Goal: Find specific page/section: Find specific page/section

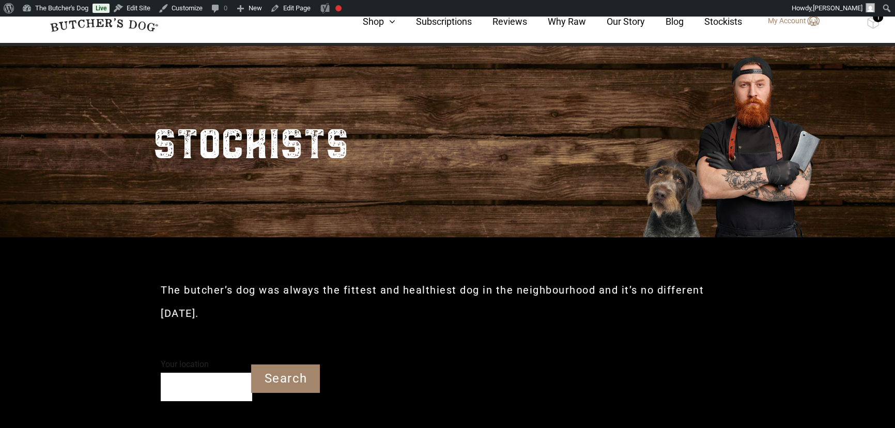
scroll to position [238, 0]
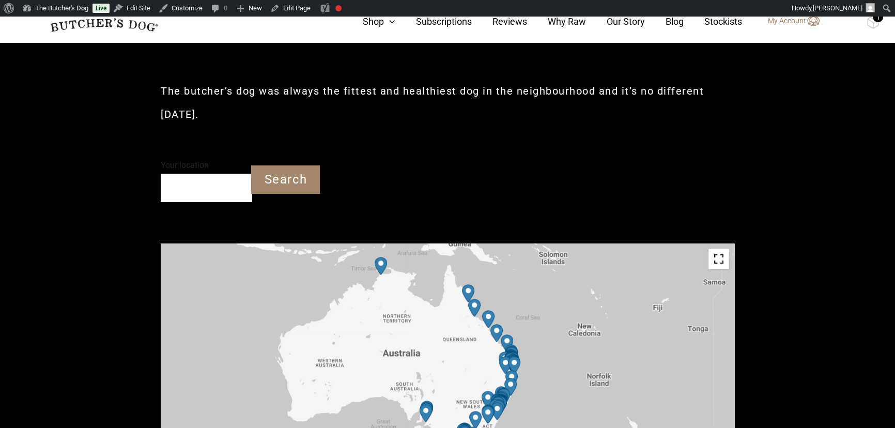
click at [183, 185] on input "Your location" at bounding box center [206, 188] width 91 height 28
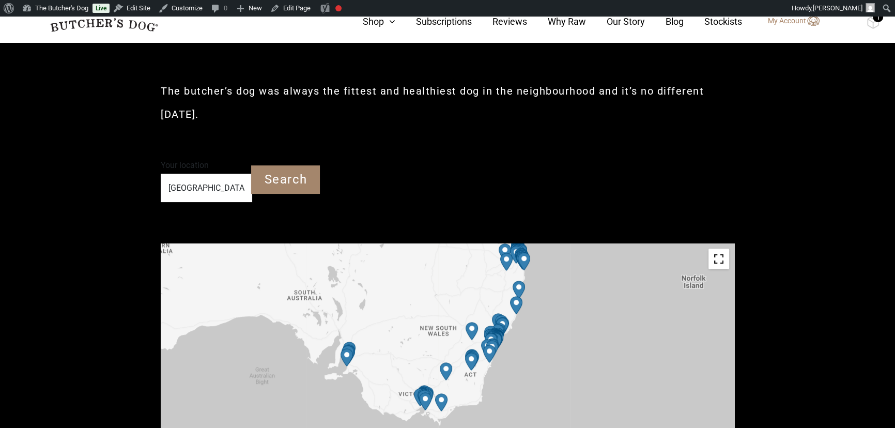
click at [244, 186] on input "New South Wales 2550" at bounding box center [206, 188] width 91 height 28
click at [274, 183] on input "Search" at bounding box center [285, 179] width 69 height 28
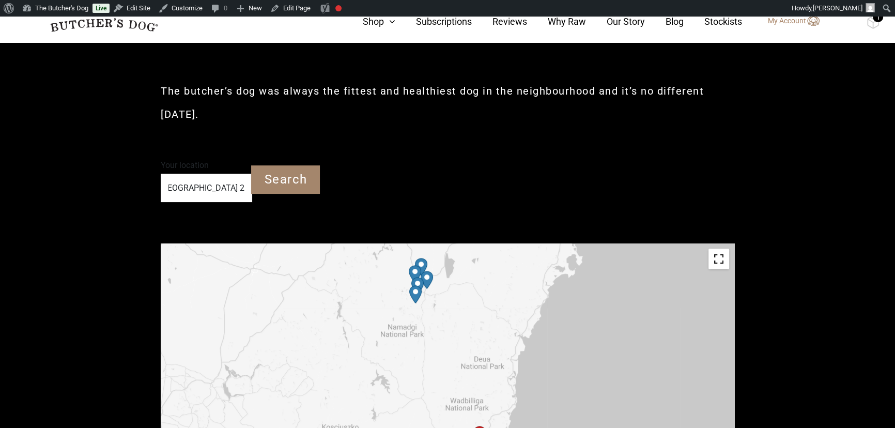
scroll to position [0, 0]
drag, startPoint x: 243, startPoint y: 187, endPoint x: 154, endPoint y: 188, distance: 89.4
click at [240, 188] on input "New South Wales 2550" at bounding box center [206, 188] width 91 height 28
drag, startPoint x: 243, startPoint y: 186, endPoint x: 151, endPoint y: 191, distance: 92.1
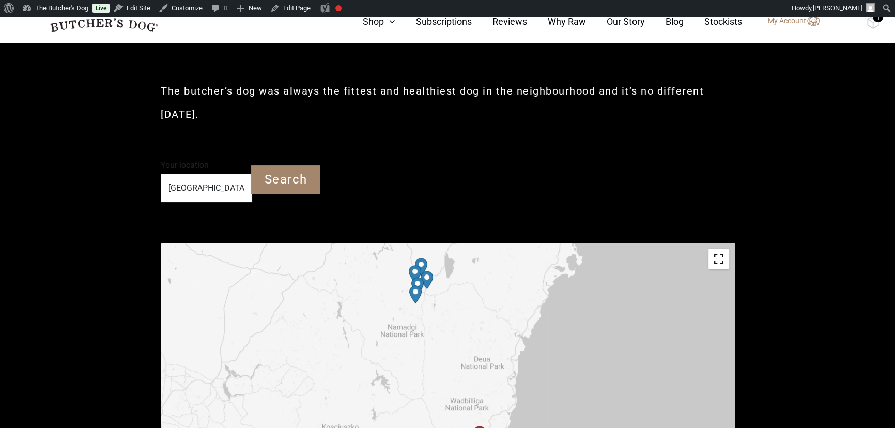
click at [240, 195] on input "New South Wales 2550" at bounding box center [206, 188] width 91 height 28
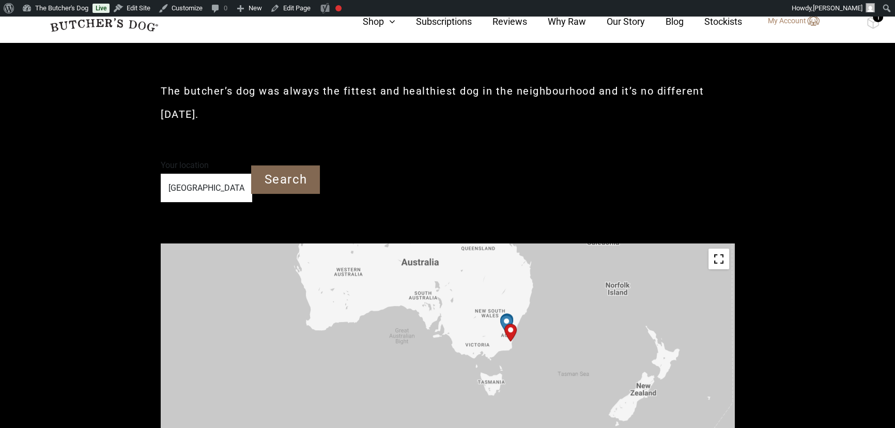
click at [274, 181] on input "Search" at bounding box center [285, 179] width 69 height 28
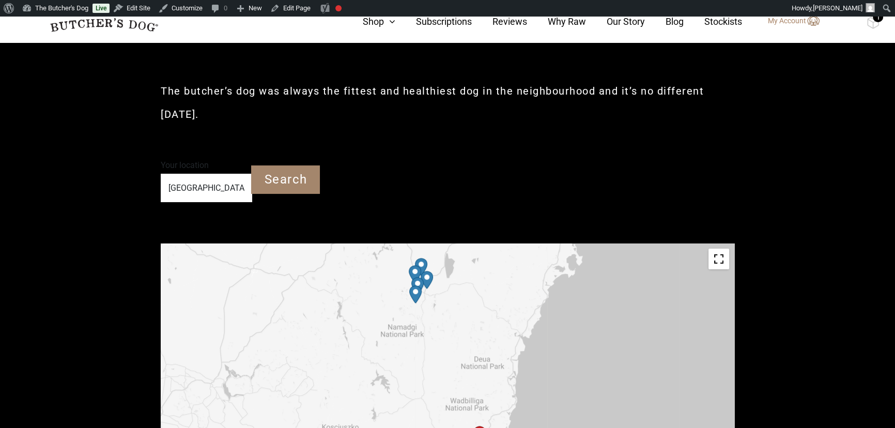
drag, startPoint x: 242, startPoint y: 188, endPoint x: 116, endPoint y: 192, distance: 125.6
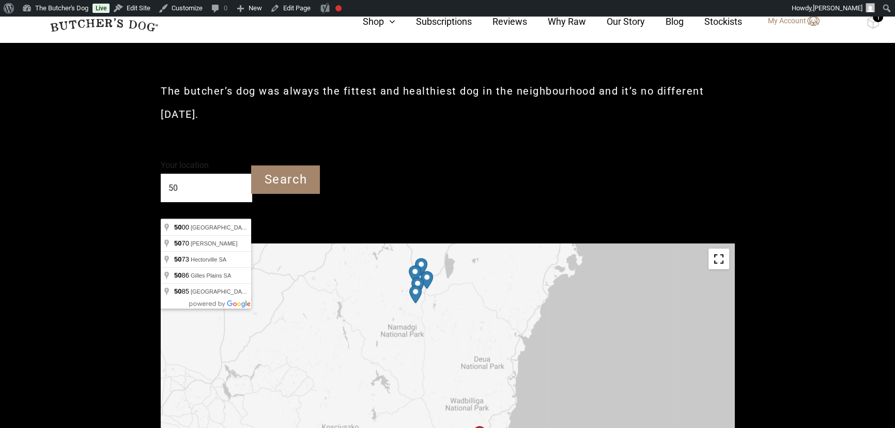
click at [191, 188] on input "50" at bounding box center [206, 188] width 91 height 28
type input "5"
type input "New South Wales 2550"
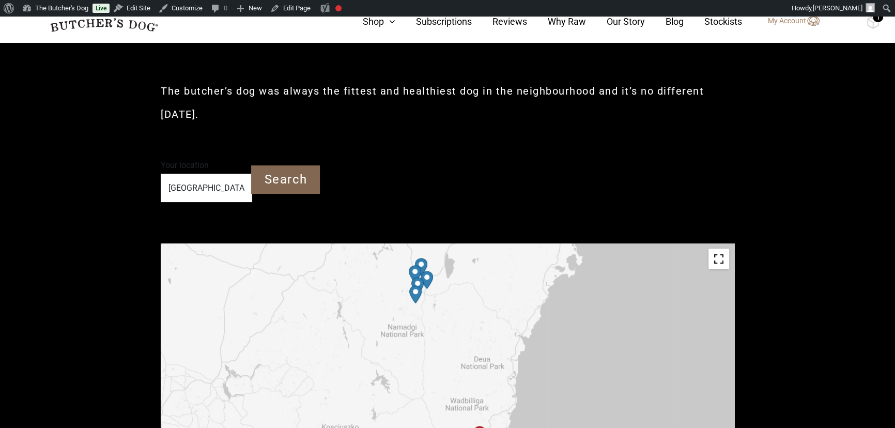
click at [284, 177] on input "Search" at bounding box center [285, 179] width 69 height 28
